Goal: Task Accomplishment & Management: Manage account settings

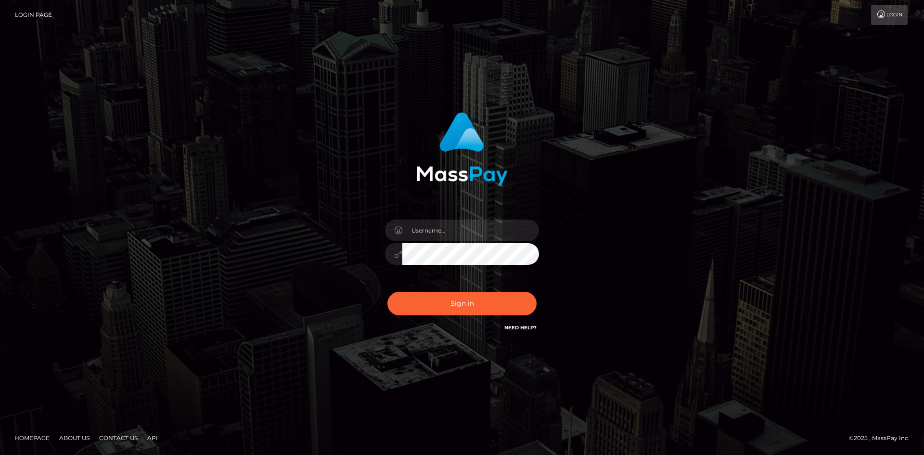
click at [449, 231] on input "text" at bounding box center [470, 230] width 137 height 22
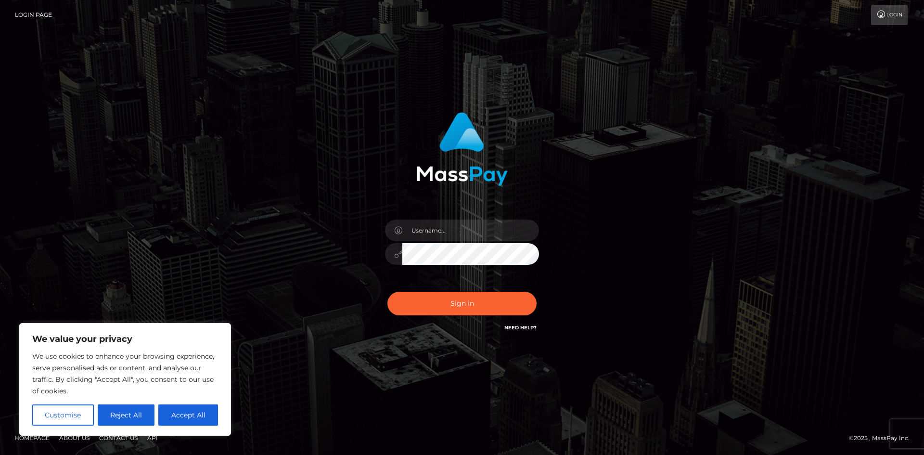
click at [452, 229] on input "text" at bounding box center [470, 230] width 137 height 22
type input "[EMAIL_ADDRESS][DOMAIN_NAME]"
click at [464, 306] on button "Sign in" at bounding box center [461, 304] width 149 height 24
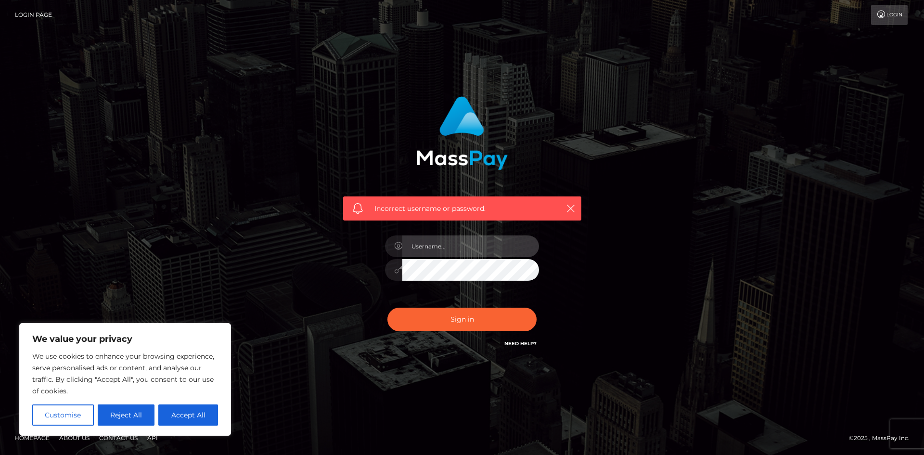
click at [468, 246] on input "text" at bounding box center [470, 246] width 137 height 22
click at [463, 242] on input "text" at bounding box center [470, 246] width 137 height 22
type input "[EMAIL_ADDRESS][DOMAIN_NAME]"
click at [387, 307] on button "Sign in" at bounding box center [461, 319] width 149 height 24
click at [522, 345] on link "Need Help?" at bounding box center [520, 343] width 32 height 6
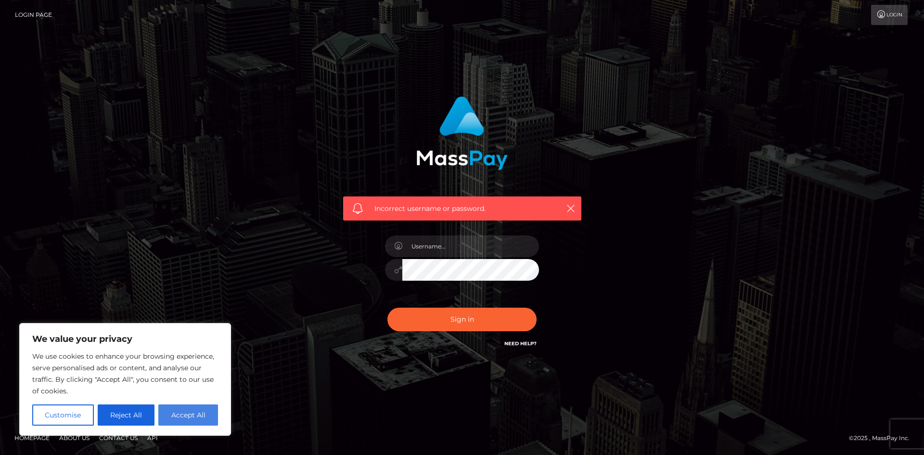
click at [192, 421] on button "Accept All" at bounding box center [188, 414] width 60 height 21
checkbox input "true"
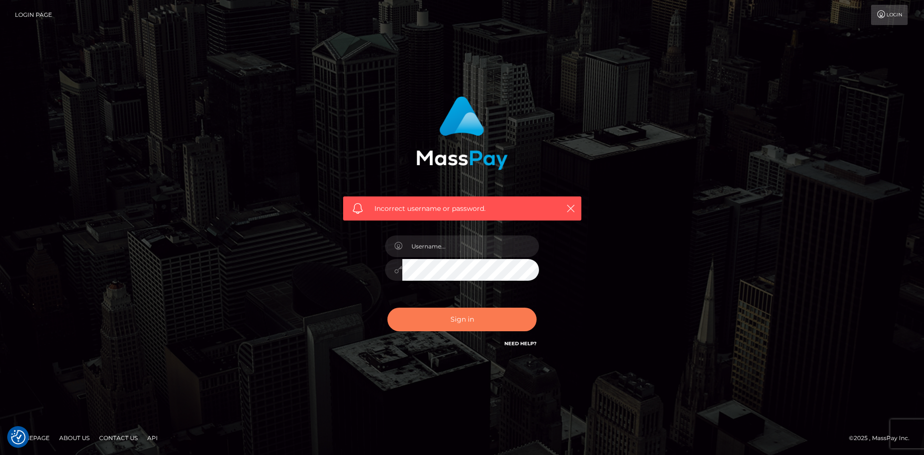
click at [458, 307] on button "Sign in" at bounding box center [461, 319] width 149 height 24
click at [408, 211] on span "Incorrect username or password." at bounding box center [462, 209] width 176 height 10
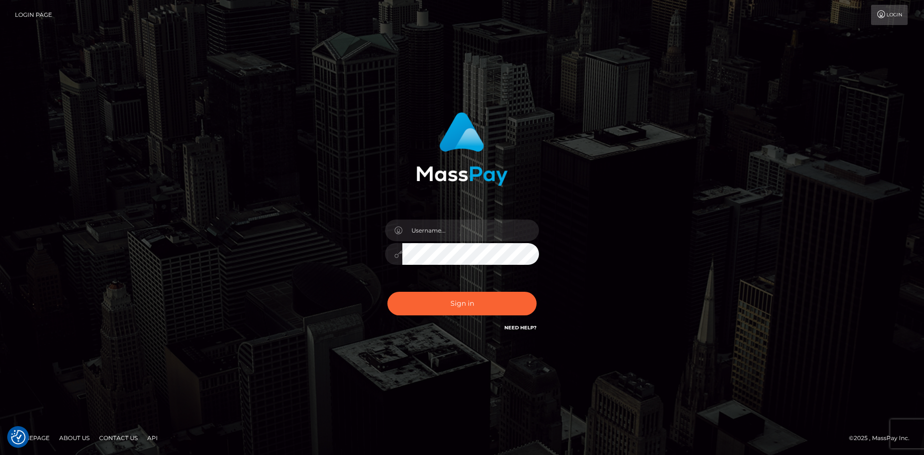
click at [464, 234] on input "text" at bounding box center [470, 230] width 137 height 22
type input "[EMAIL_ADDRESS][DOMAIN_NAME]"
click at [461, 305] on button "Sign in" at bounding box center [461, 304] width 149 height 24
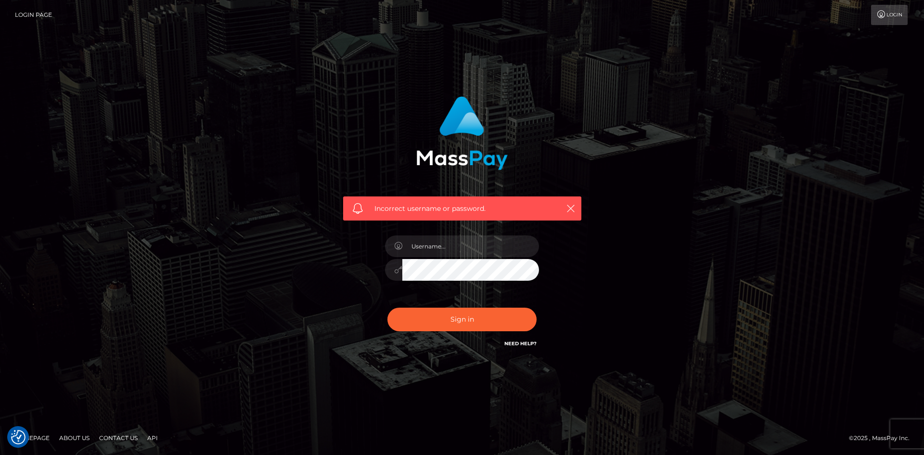
click at [527, 341] on link "Need Help?" at bounding box center [520, 343] width 32 height 6
click at [39, 15] on link "Login Page" at bounding box center [33, 15] width 37 height 20
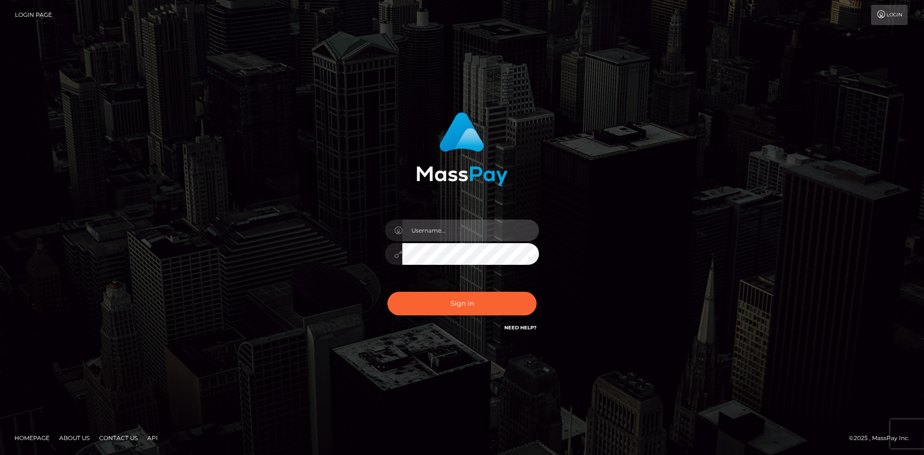
click at [455, 229] on input "text" at bounding box center [470, 230] width 137 height 22
click at [458, 230] on input "text" at bounding box center [470, 230] width 137 height 22
type input "[EMAIL_ADDRESS][DOMAIN_NAME]"
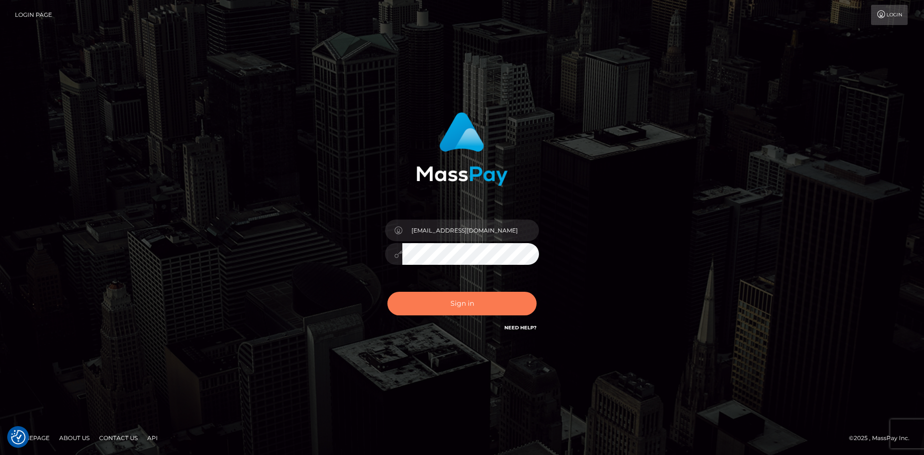
click at [464, 304] on button "Sign in" at bounding box center [461, 304] width 149 height 24
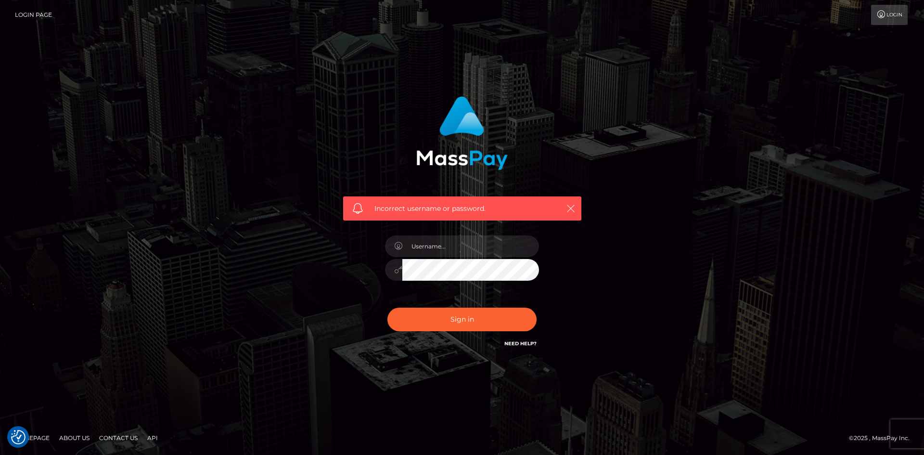
click at [572, 209] on icon "button" at bounding box center [571, 209] width 10 height 10
